Goal: Check status: Check status

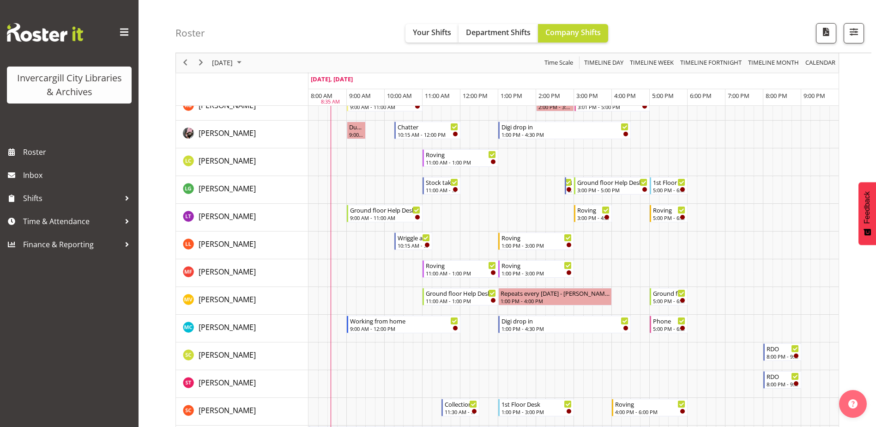
scroll to position [369, 0]
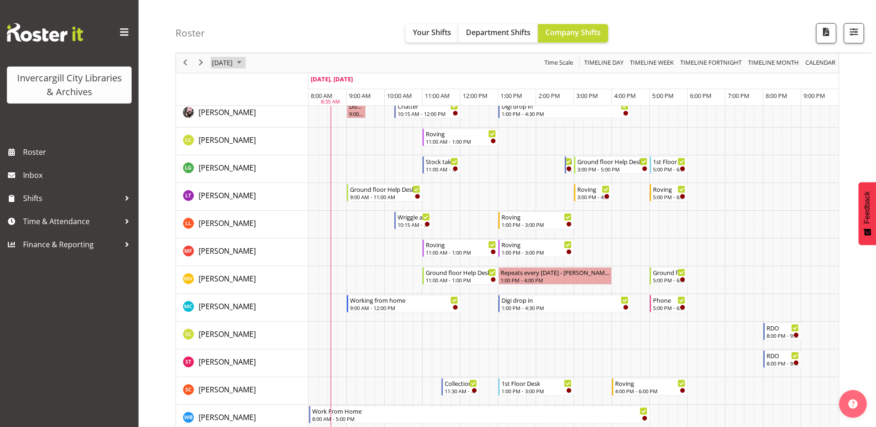
click at [222, 59] on span "[DATE]" at bounding box center [222, 63] width 23 height 12
click at [311, 82] on span "next month" at bounding box center [309, 86] width 16 height 17
drag, startPoint x: 281, startPoint y: 116, endPoint x: 280, endPoint y: 130, distance: 13.9
click at [281, 116] on span "2" at bounding box center [281, 118] width 14 height 14
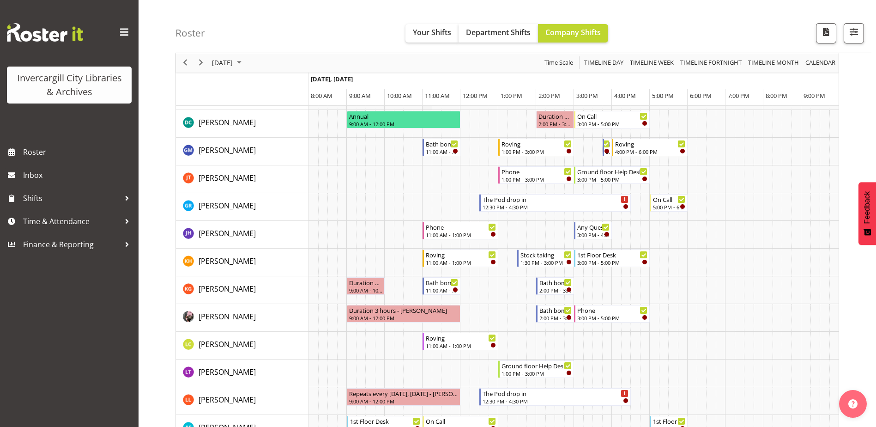
scroll to position [231, 0]
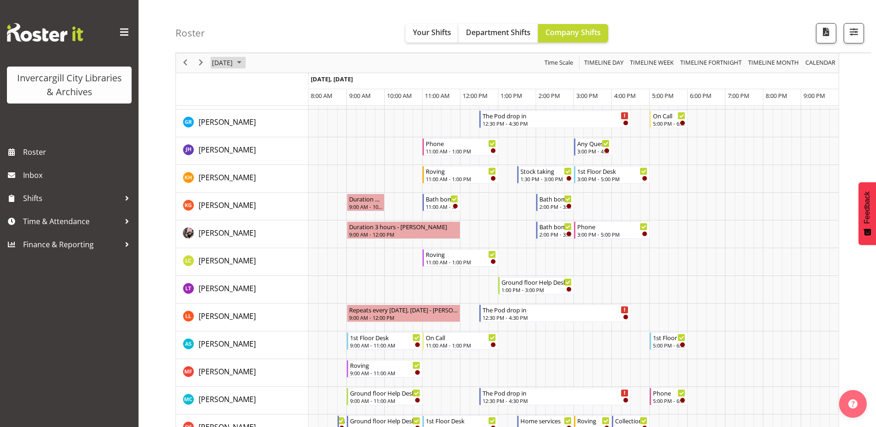
click at [234, 64] on span "October 2, 2025" at bounding box center [222, 63] width 23 height 12
click at [223, 138] on span "5" at bounding box center [222, 134] width 14 height 14
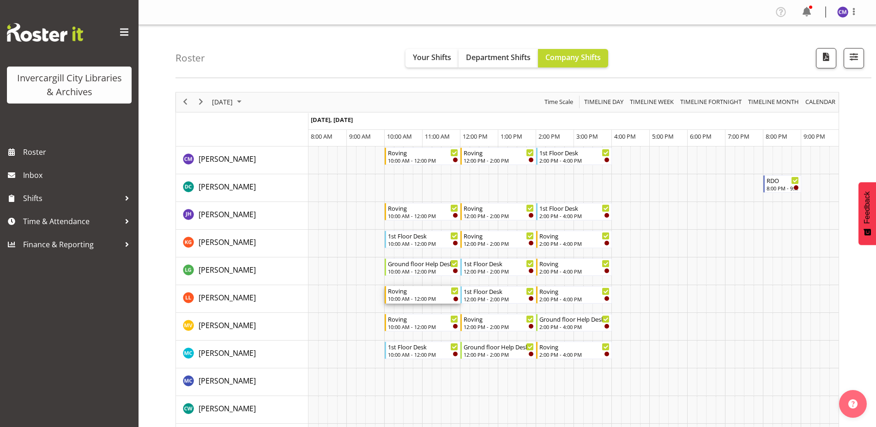
click at [424, 296] on div "10:00 AM - 12:00 PM" at bounding box center [423, 298] width 71 height 7
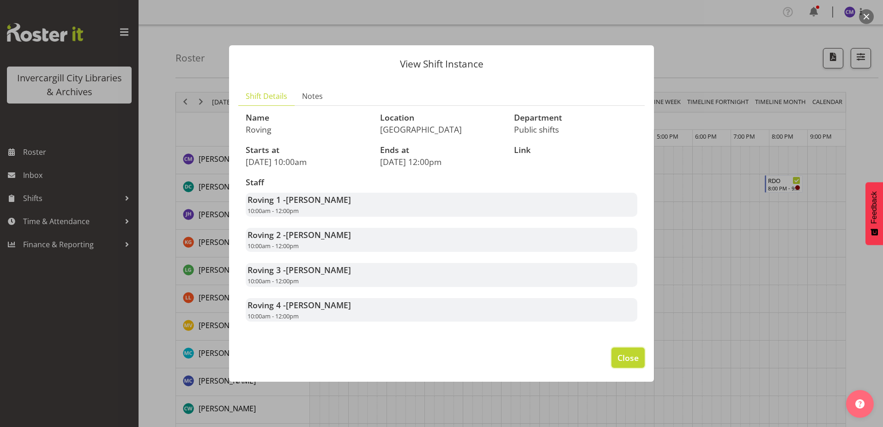
click at [642, 358] on button "Close" at bounding box center [627, 357] width 33 height 20
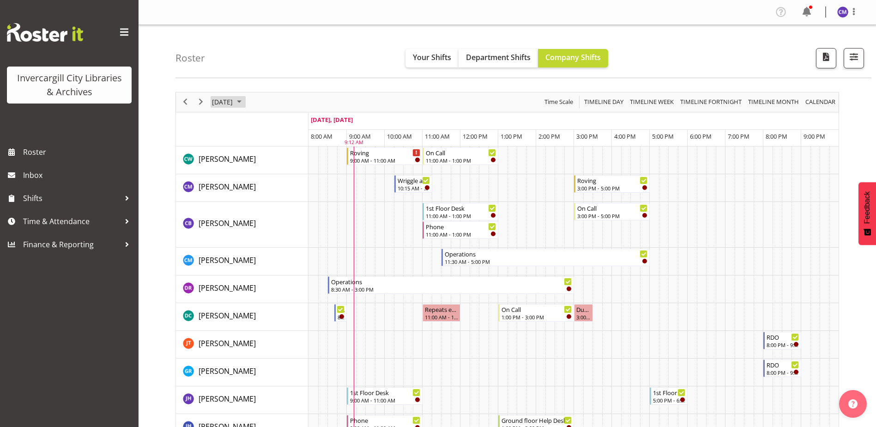
click at [234, 101] on span "[DATE]" at bounding box center [222, 102] width 23 height 12
click at [238, 202] on span "22" at bounding box center [237, 204] width 14 height 14
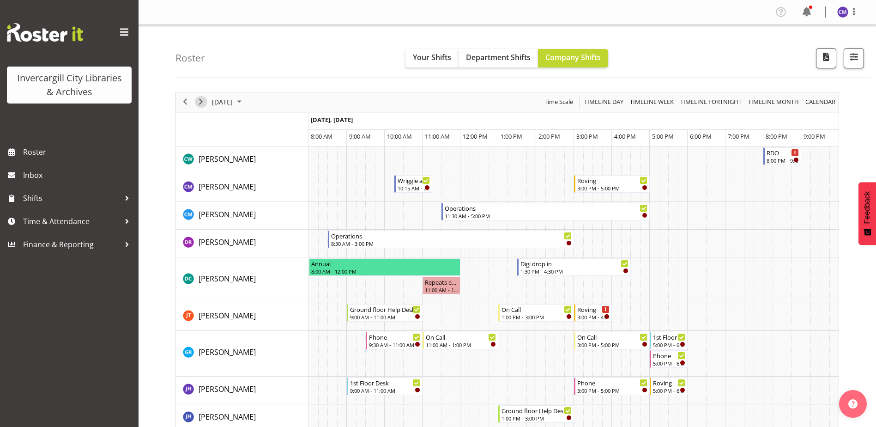
click at [200, 100] on span "Next" at bounding box center [200, 102] width 11 height 12
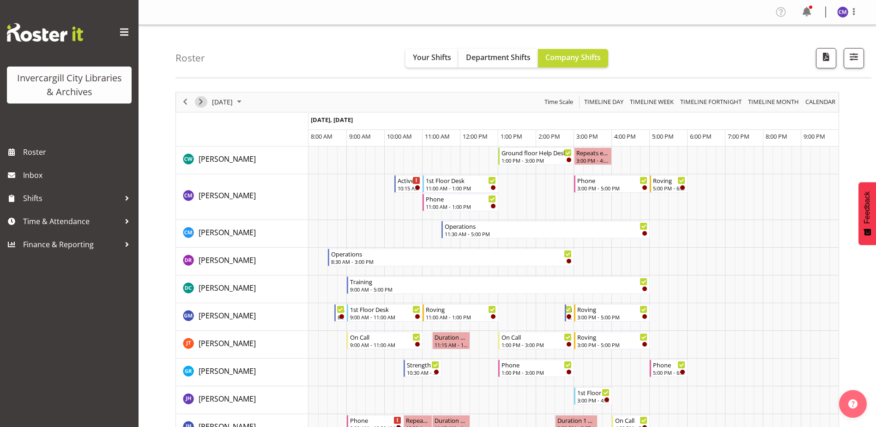
click at [197, 102] on span "Next" at bounding box center [200, 102] width 11 height 12
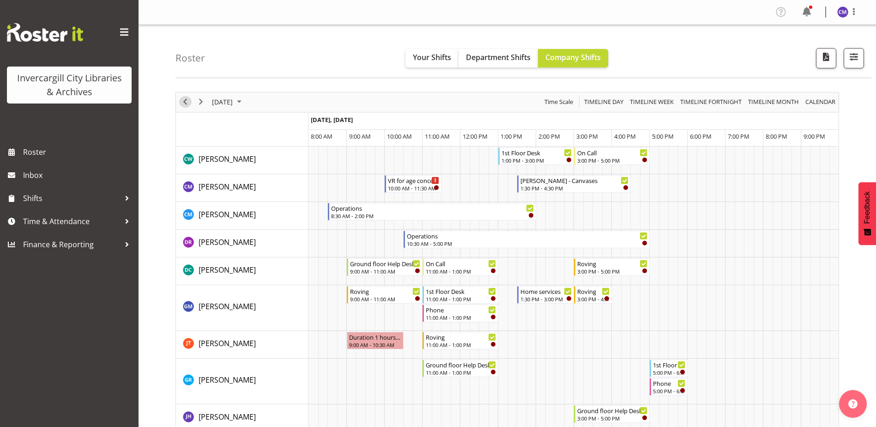
click at [184, 100] on span "Previous" at bounding box center [185, 102] width 11 height 12
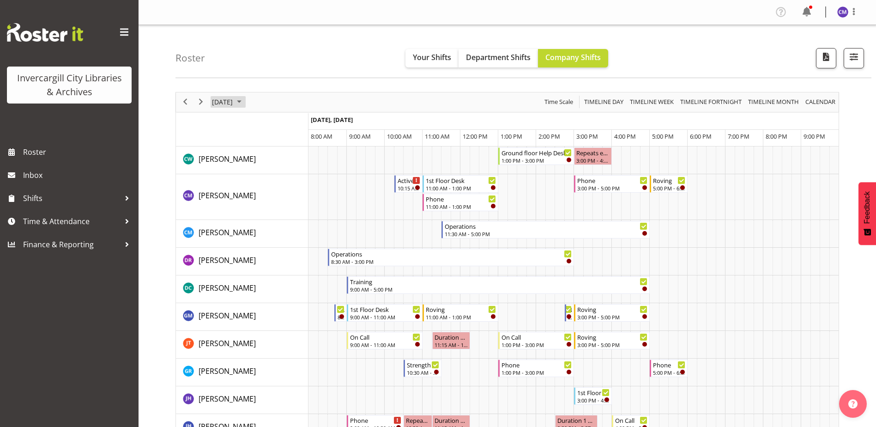
click at [234, 104] on span "September 23, 2025" at bounding box center [222, 102] width 23 height 12
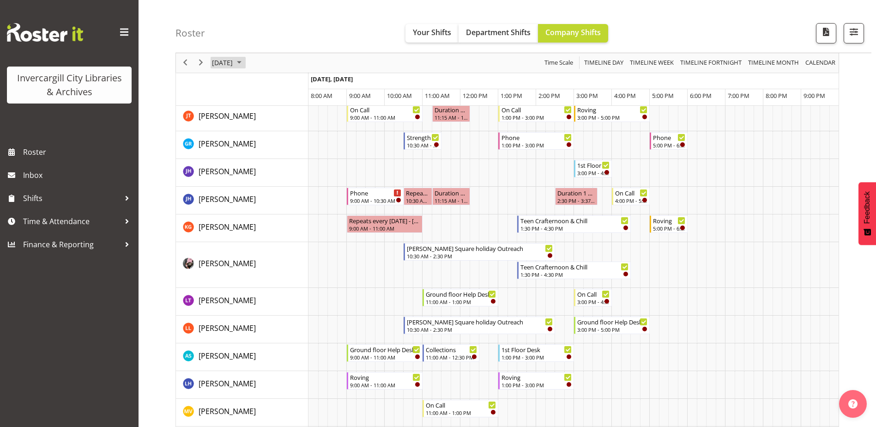
scroll to position [231, 0]
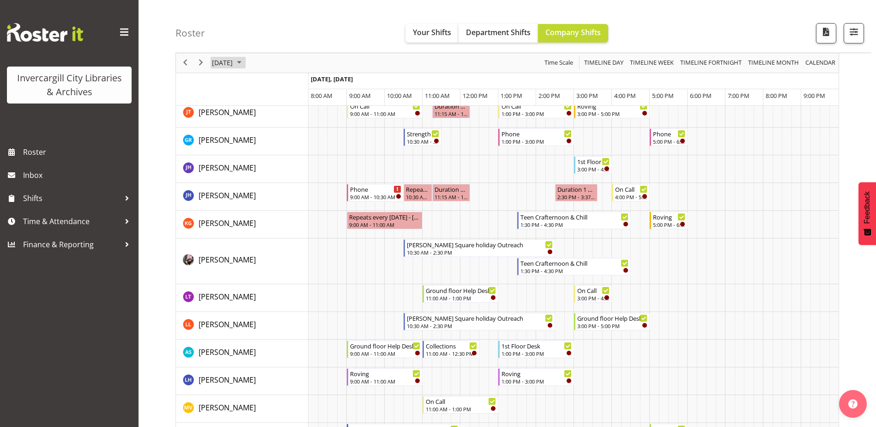
click at [228, 60] on span "September 23, 2025" at bounding box center [222, 63] width 23 height 12
click at [239, 178] on span "29" at bounding box center [237, 181] width 14 height 14
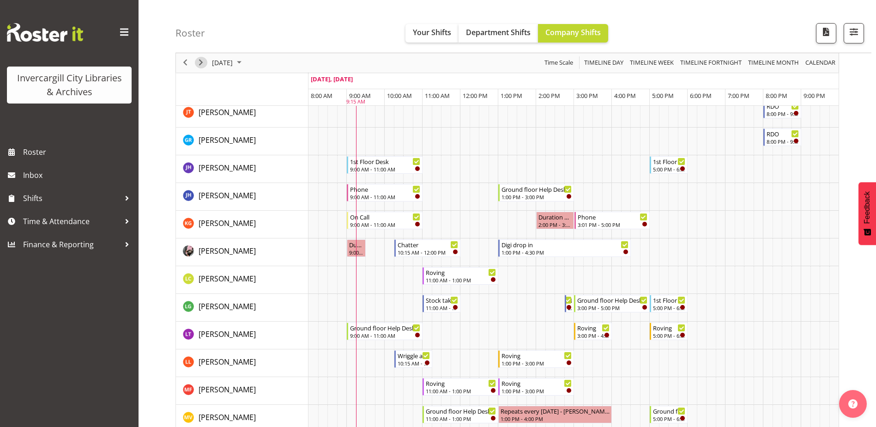
click at [200, 62] on span "Next" at bounding box center [200, 63] width 11 height 12
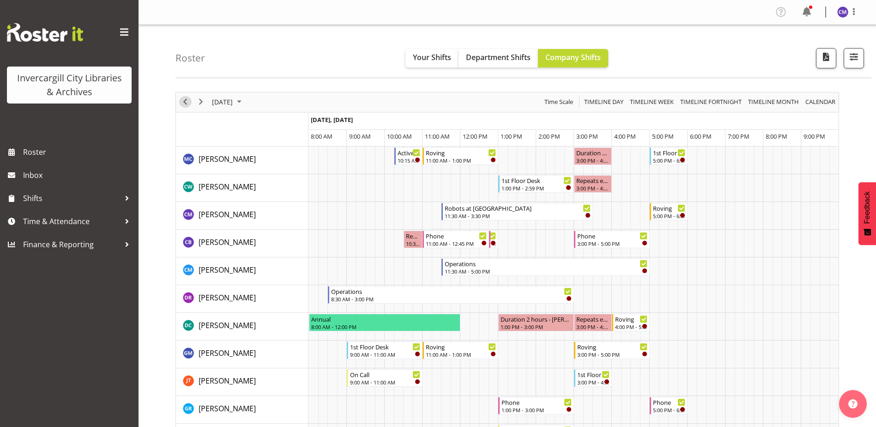
click at [181, 104] on span "Previous" at bounding box center [185, 102] width 11 height 12
